Goal: Information Seeking & Learning: Learn about a topic

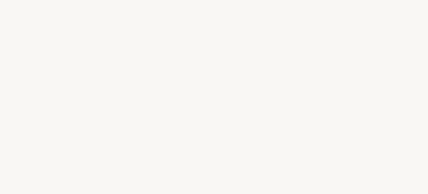
select select "FR"
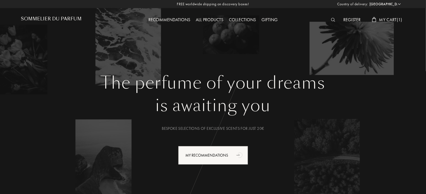
click at [355, 17] on div "Register" at bounding box center [352, 19] width 23 height 7
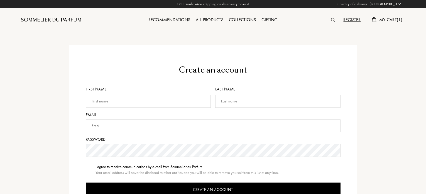
select select "FR"
click at [399, 4] on select "Afghanistan Albania Algeria Andorra Angola Anguilla Antartica Antigua and Barbu…" at bounding box center [384, 4] width 33 height 6
click at [120, 103] on input "text" at bounding box center [148, 101] width 125 height 13
click at [150, 60] on div "Create an account First name Last name Email Password I agree to receive commun…" at bounding box center [213, 154] width 288 height 218
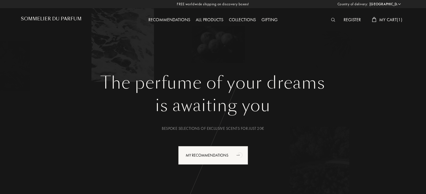
select select "FR"
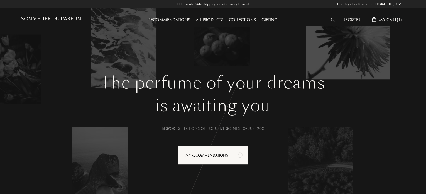
click at [205, 81] on h1 "The perfume of your dreams" at bounding box center [213, 83] width 376 height 20
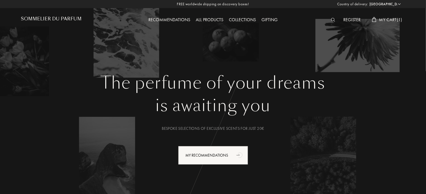
click at [332, 20] on img at bounding box center [333, 20] width 4 height 4
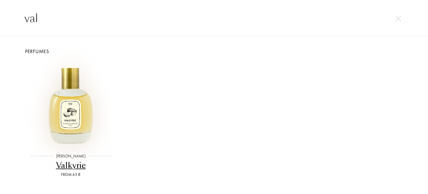
type input "val"
click at [71, 102] on img at bounding box center [71, 104] width 86 height 86
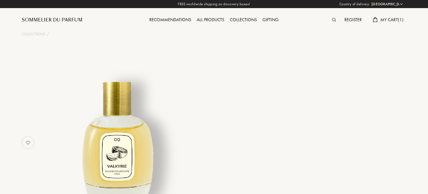
select select "FR"
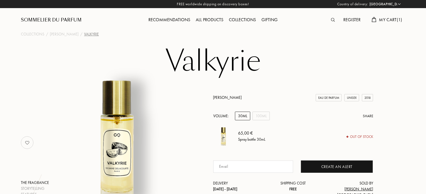
click at [66, 20] on div "Sommelier du Parfum" at bounding box center [51, 20] width 61 height 7
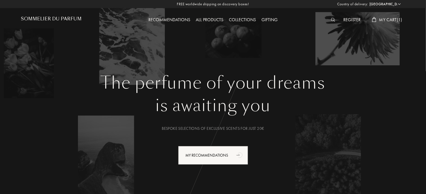
click at [398, 5] on select "[GEOGRAPHIC_DATA] [GEOGRAPHIC_DATA] [GEOGRAPHIC_DATA] [GEOGRAPHIC_DATA] [GEOGRA…" at bounding box center [384, 4] width 33 height 6
select select "GH"
click at [368, 1] on select "[GEOGRAPHIC_DATA] [GEOGRAPHIC_DATA] [GEOGRAPHIC_DATA] [GEOGRAPHIC_DATA] [GEOGRA…" at bounding box center [384, 4] width 33 height 6
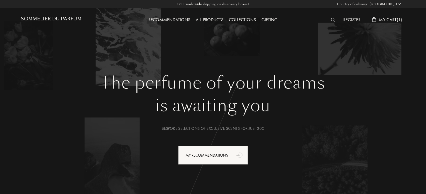
click at [399, 3] on select "Afghanistan Albania Algeria Andorra Angola Anguilla Antartica Antigua and Barbu…" at bounding box center [384, 4] width 33 height 6
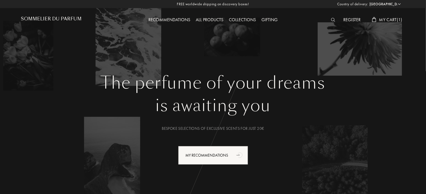
select select "FR"
click at [368, 1] on select "Afghanistan Albania Algeria Andorra Angola Anguilla Antartica Antigua and Barbu…" at bounding box center [384, 4] width 33 height 6
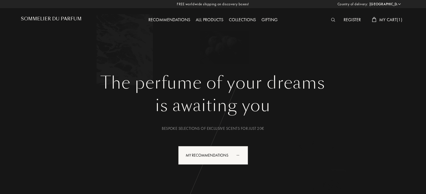
select select "FR"
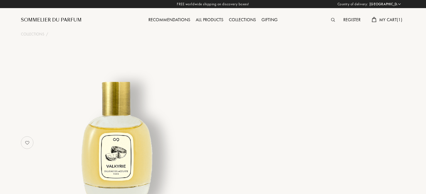
select select "FR"
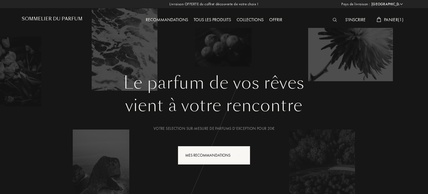
select select "FR"
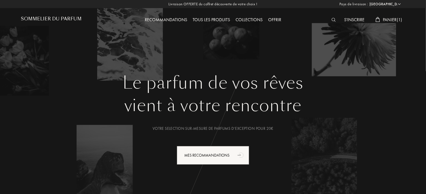
click at [332, 19] on img at bounding box center [334, 20] width 4 height 4
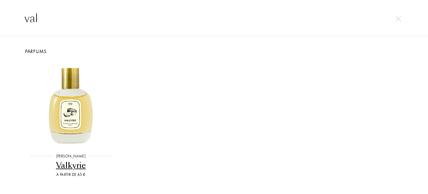
type input "val"
click at [76, 166] on div "Valkyrie" at bounding box center [70, 165] width 91 height 11
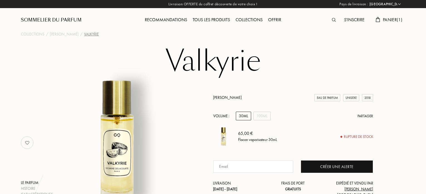
select select "FR"
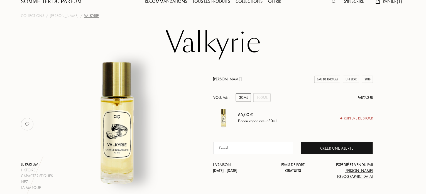
scroll to position [28, 0]
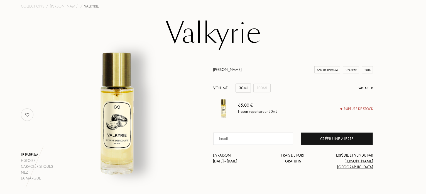
click at [237, 72] on link "[PERSON_NAME]" at bounding box center [227, 69] width 29 height 5
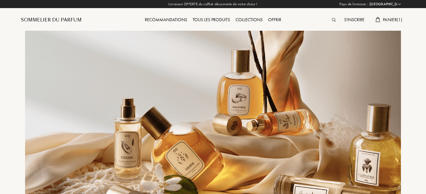
select select "FR"
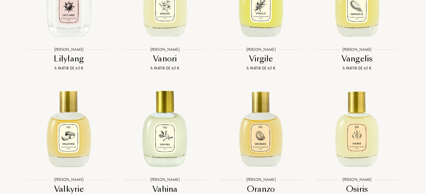
scroll to position [1281, 0]
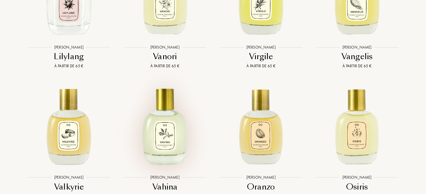
click at [169, 140] on img at bounding box center [165, 125] width 87 height 87
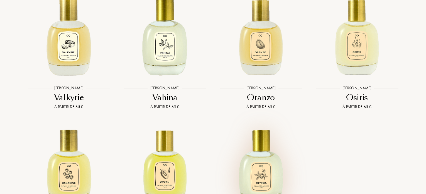
scroll to position [1364, 0]
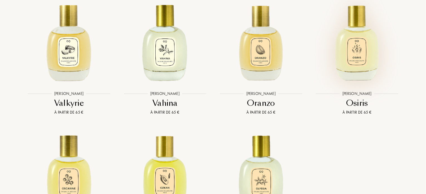
click at [356, 66] on img at bounding box center [357, 41] width 87 height 87
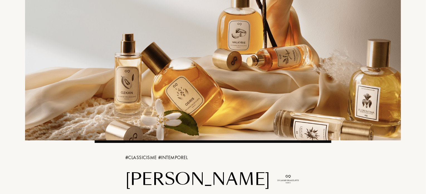
scroll to position [0, 0]
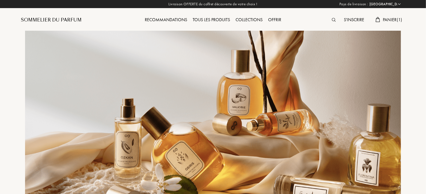
click at [209, 19] on div "Tous les produits" at bounding box center [211, 19] width 43 height 7
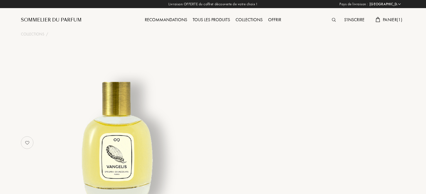
select select "FR"
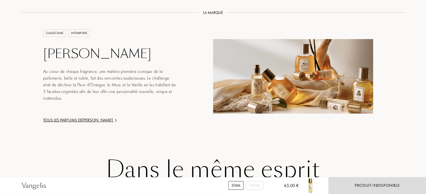
scroll to position [883, 0]
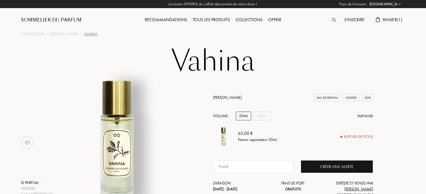
select select "FR"
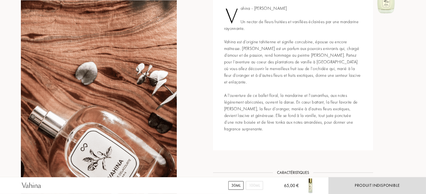
scroll to position [278, 0]
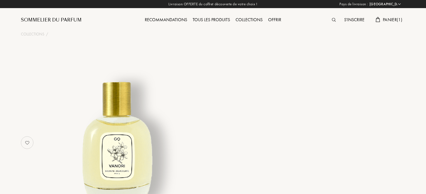
select select "FR"
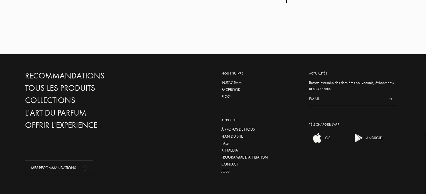
scroll to position [1021, 0]
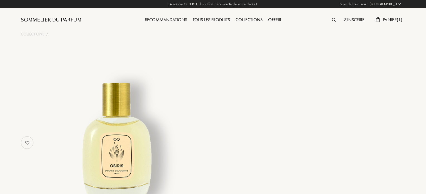
select select "FR"
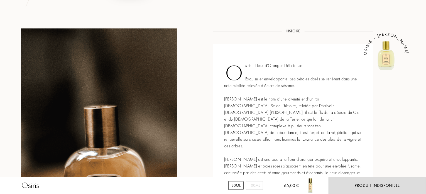
scroll to position [223, 0]
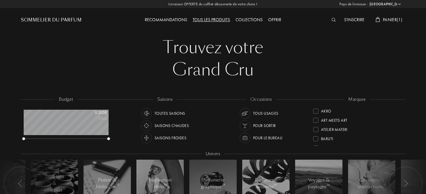
select select "FR"
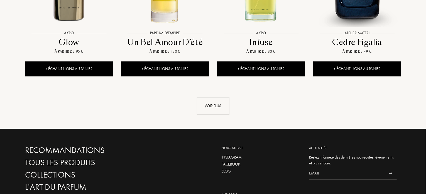
scroll to position [640, 0]
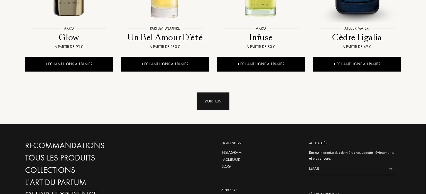
click at [211, 92] on div "Voir plus" at bounding box center [213, 101] width 33 height 18
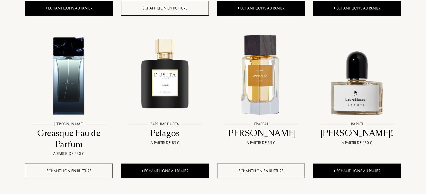
scroll to position [1030, 0]
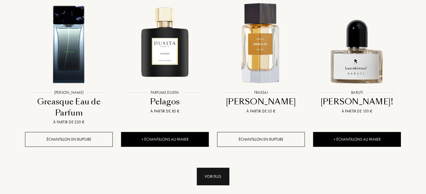
click at [211, 167] on div "Voir plus" at bounding box center [213, 176] width 33 height 18
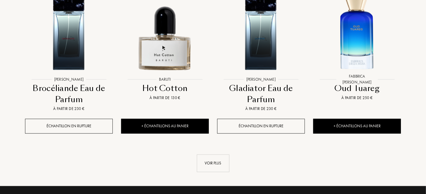
scroll to position [1531, 0]
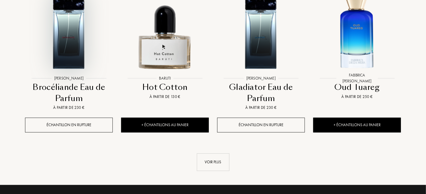
click at [80, 31] on img at bounding box center [69, 29] width 87 height 87
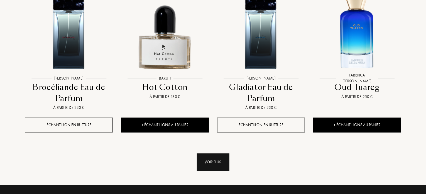
click at [215, 153] on div "Voir plus" at bounding box center [213, 162] width 33 height 18
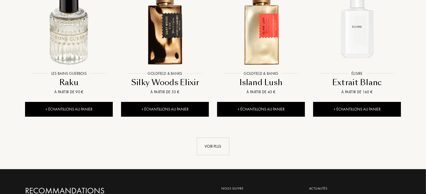
scroll to position [2005, 0]
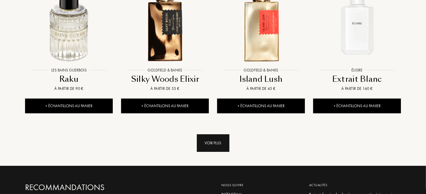
click at [228, 134] on div "Voir plus" at bounding box center [213, 143] width 33 height 18
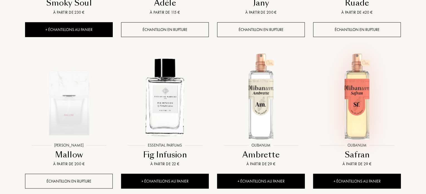
scroll to position [2534, 0]
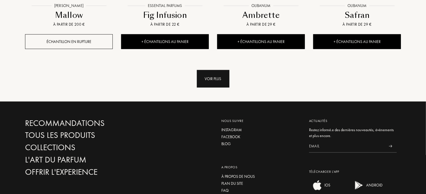
click at [227, 70] on div "Voir plus" at bounding box center [213, 79] width 33 height 18
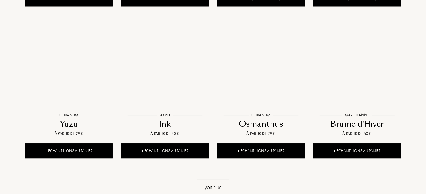
scroll to position [2896, 0]
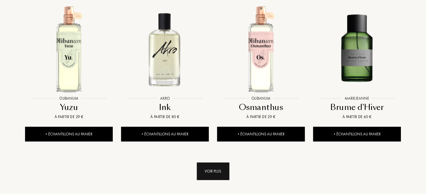
click at [219, 162] on div "Voir plus" at bounding box center [213, 171] width 33 height 18
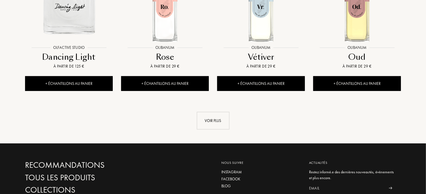
scroll to position [3453, 0]
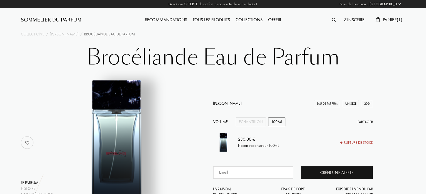
select select "FR"
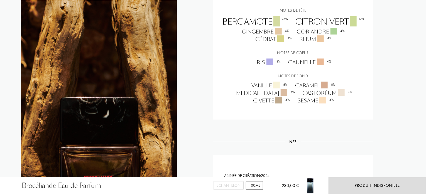
scroll to position [418, 0]
